Goal: Information Seeking & Learning: Learn about a topic

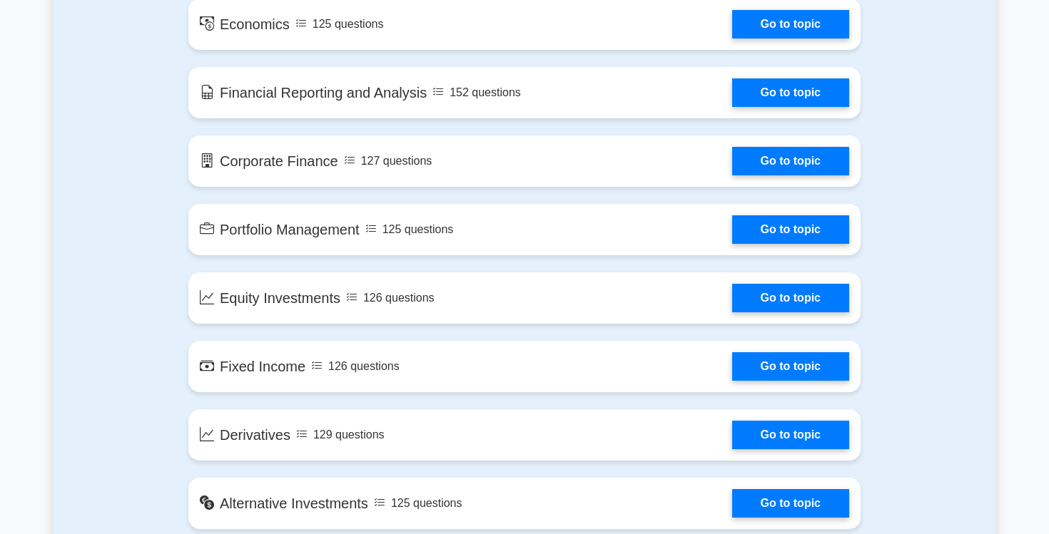
scroll to position [917, 0]
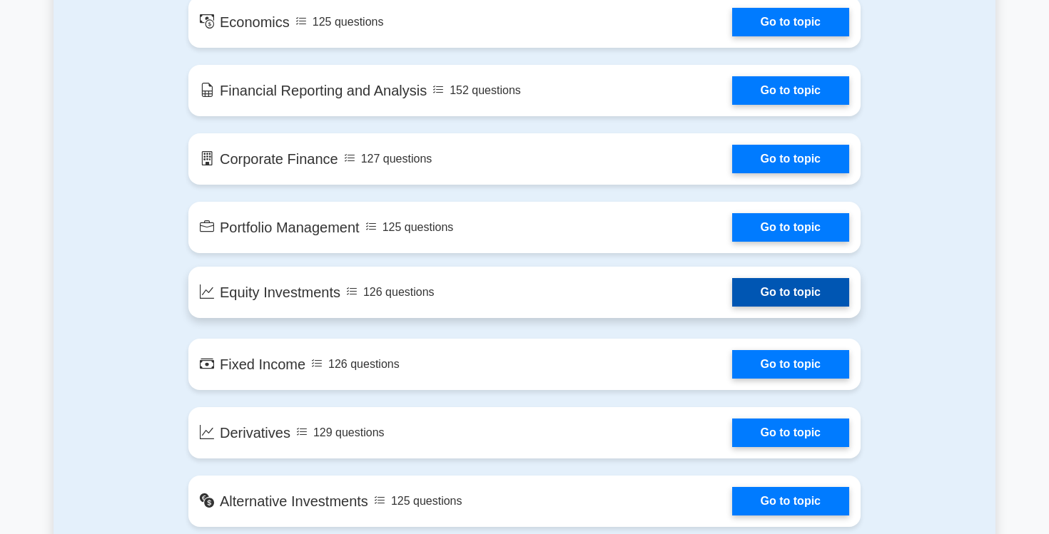
click at [774, 299] on link "Go to topic" at bounding box center [790, 292] width 117 height 29
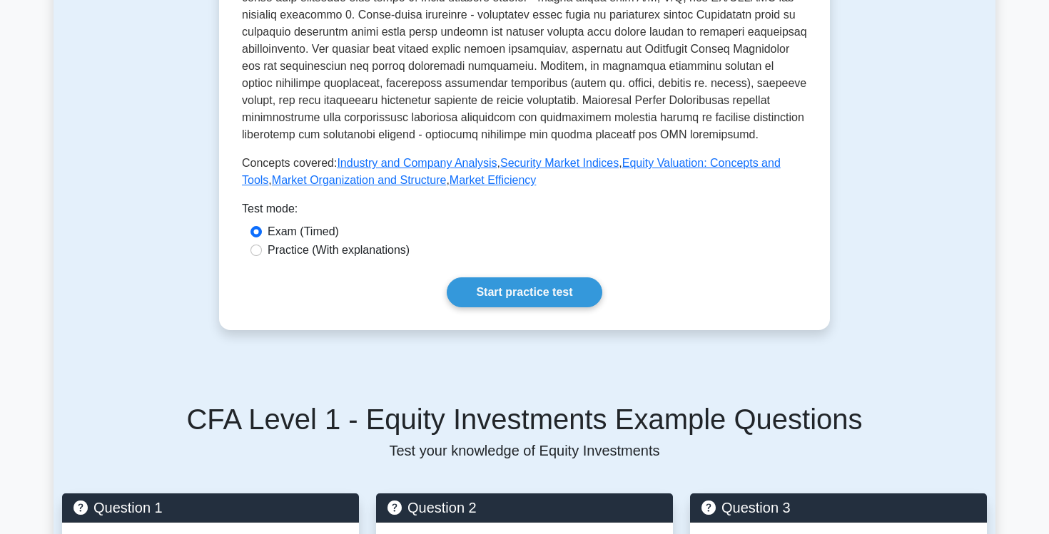
scroll to position [541, 0]
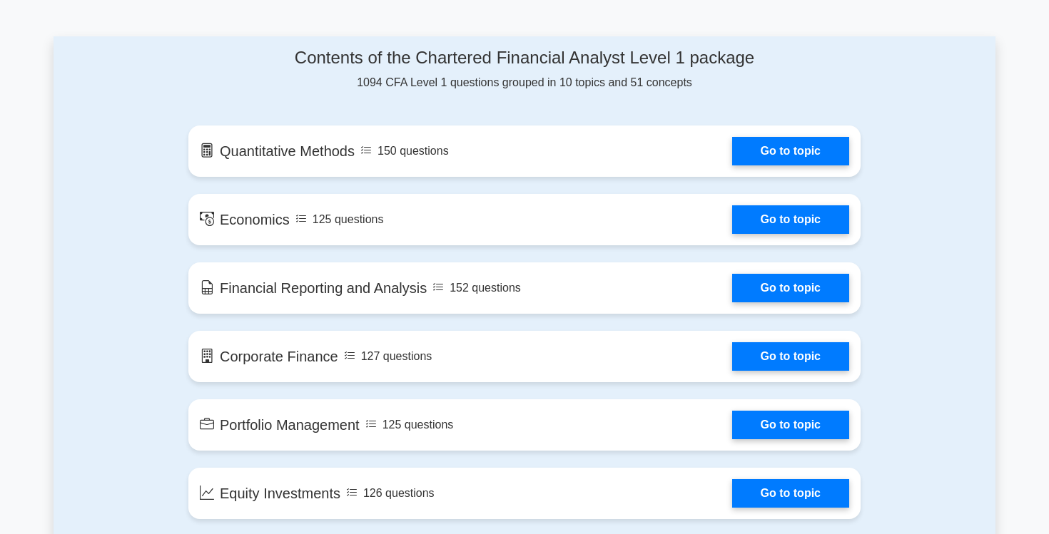
scroll to position [678, 0]
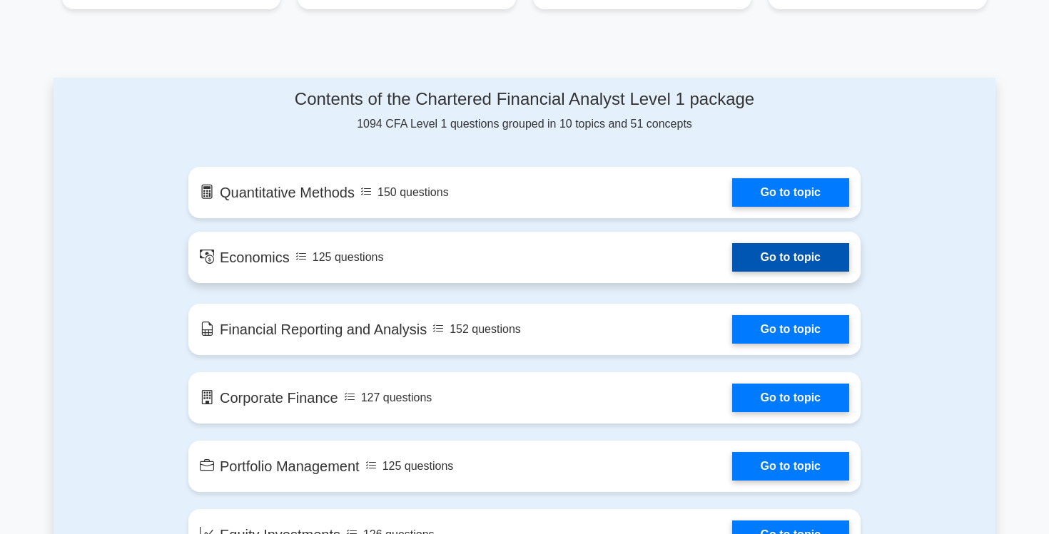
click at [760, 254] on link "Go to topic" at bounding box center [790, 257] width 117 height 29
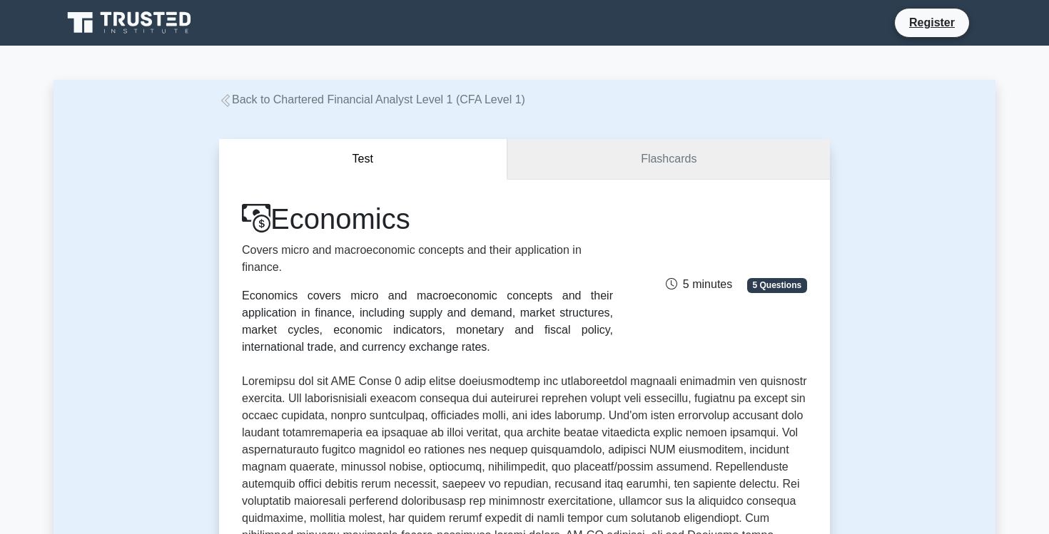
click at [674, 166] on link "Flashcards" at bounding box center [668, 159] width 322 height 41
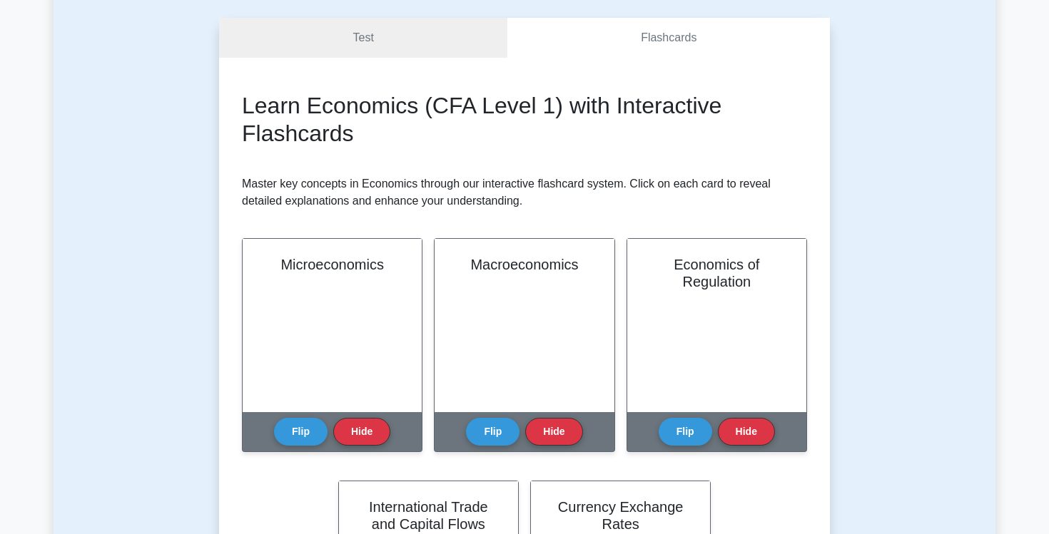
scroll to position [130, 0]
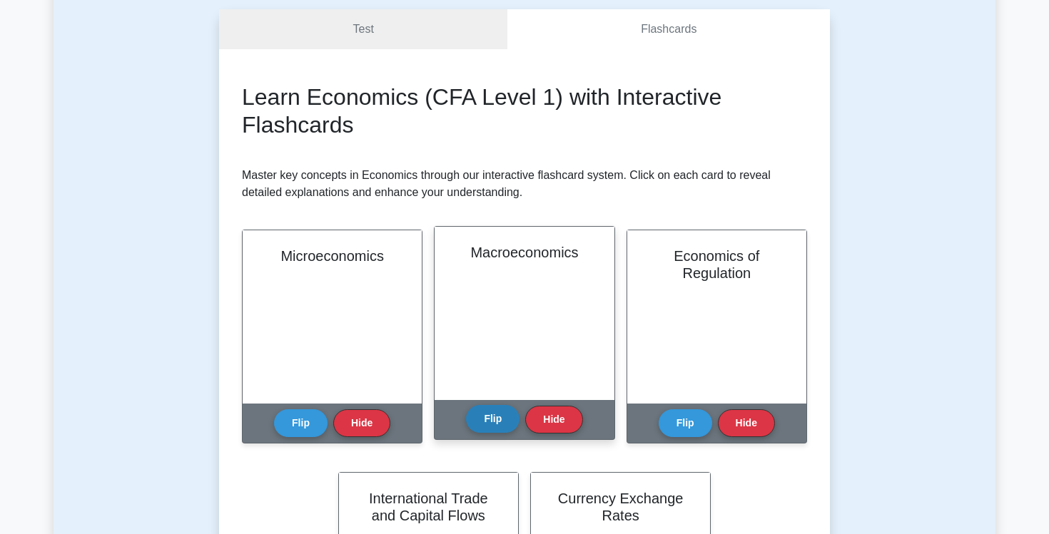
click at [497, 422] on button "Flip" at bounding box center [493, 419] width 54 height 28
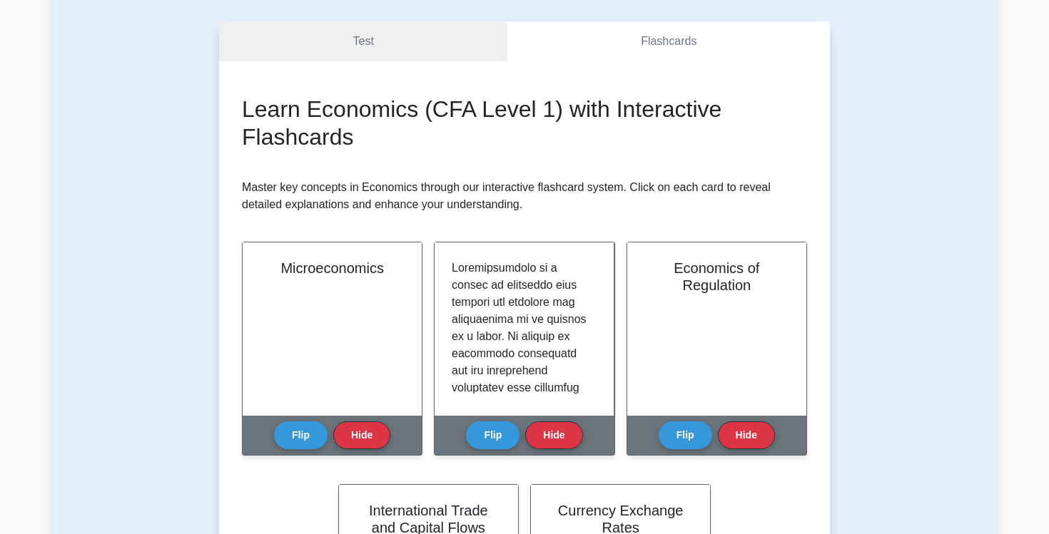
scroll to position [0, 0]
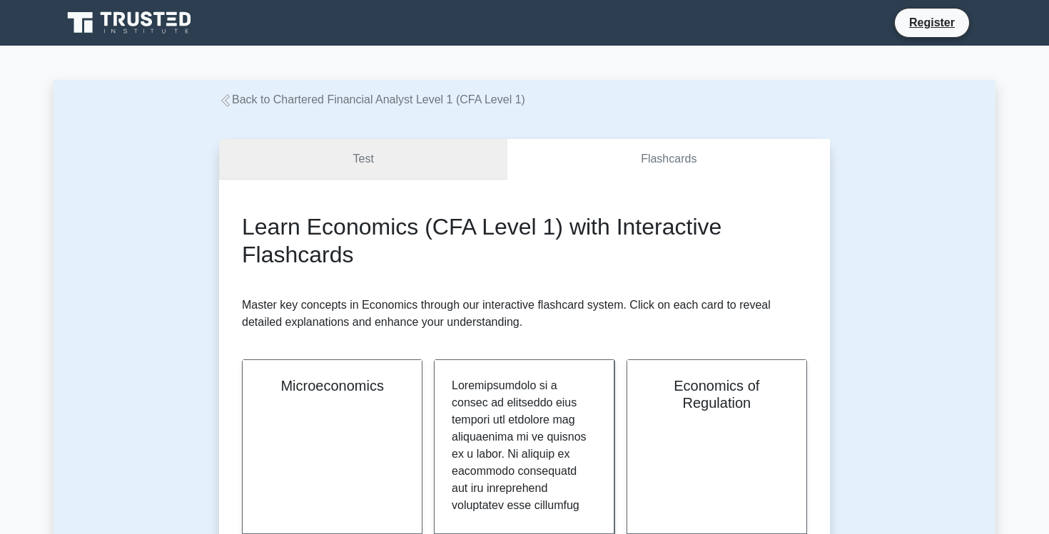
click at [402, 159] on link "Test" at bounding box center [363, 159] width 288 height 41
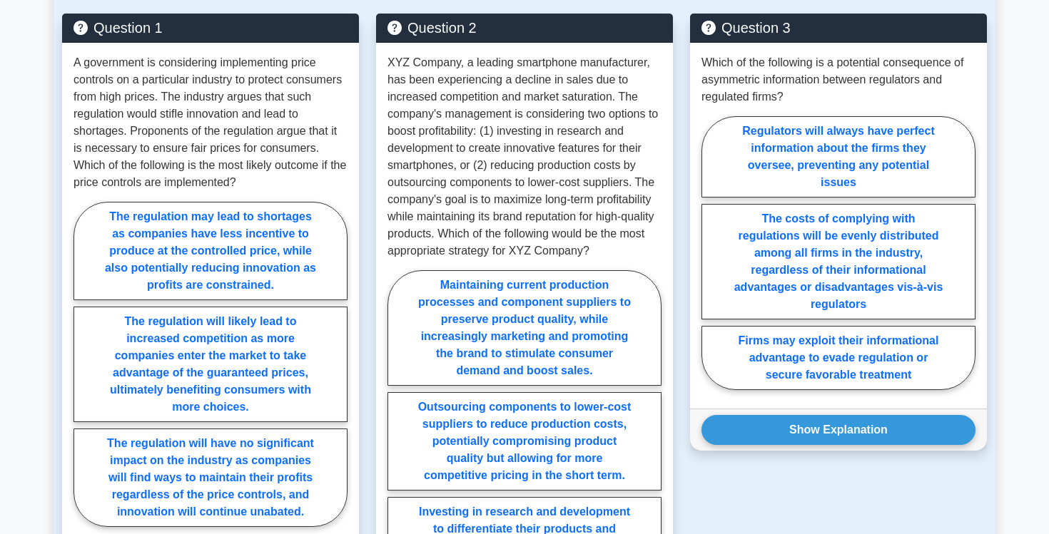
scroll to position [968, 0]
